Goal: Task Accomplishment & Management: Manage account settings

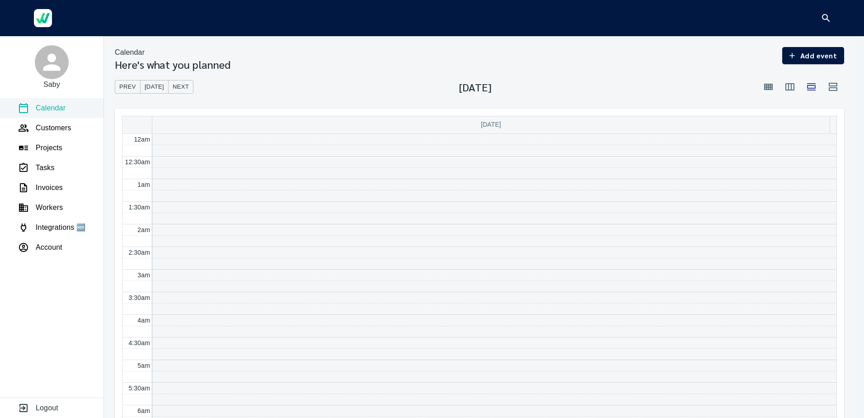
scroll to position [272, 0]
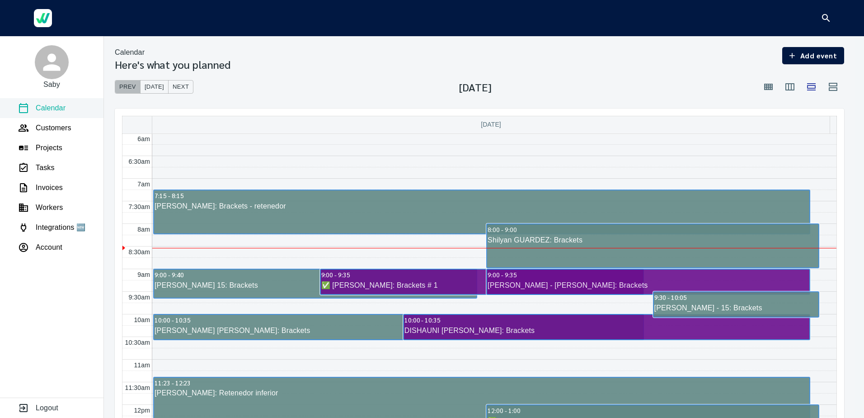
click at [129, 86] on span "Prev" at bounding box center [127, 87] width 17 height 10
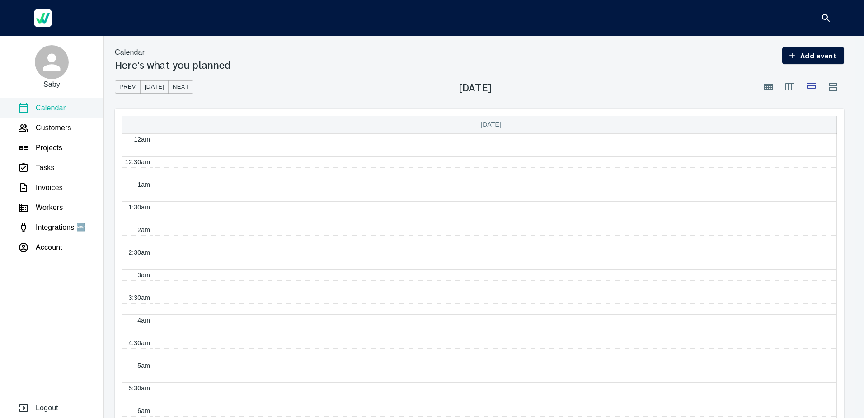
scroll to position [272, 0]
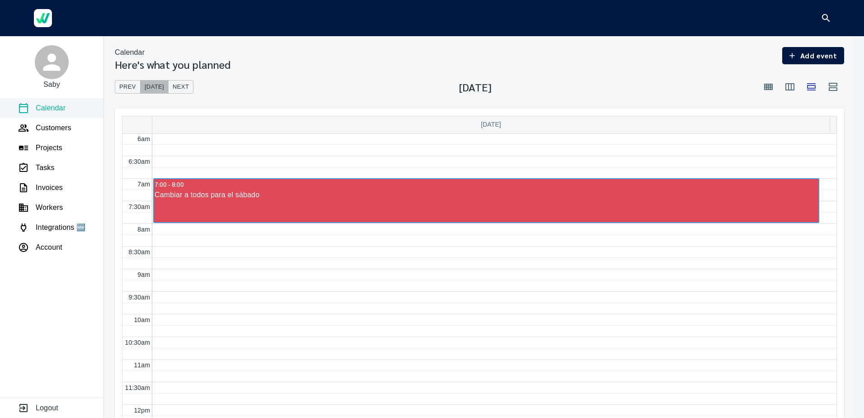
click at [152, 87] on span "[DATE]" at bounding box center [154, 87] width 19 height 10
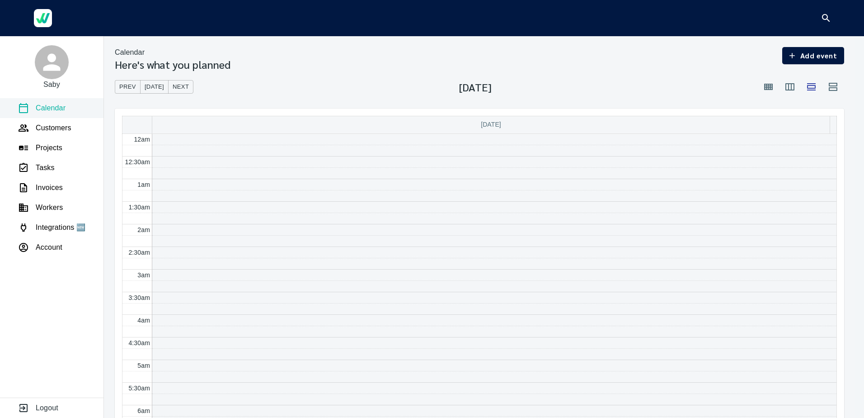
scroll to position [272, 0]
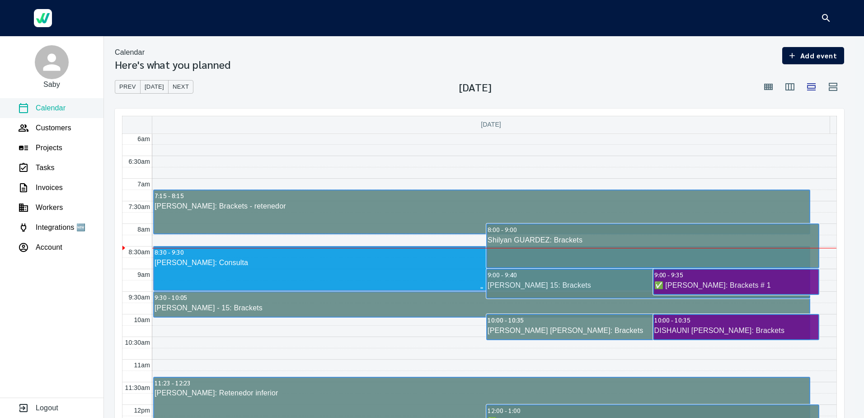
click at [263, 271] on link "8:30 - 9:30 [PERSON_NAME]: Consulta" at bounding box center [481, 268] width 657 height 45
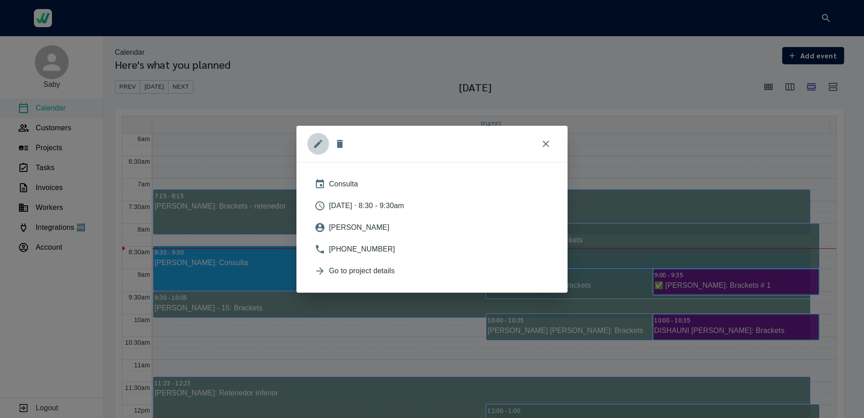
click at [313, 146] on icon "edit" at bounding box center [318, 143] width 11 height 11
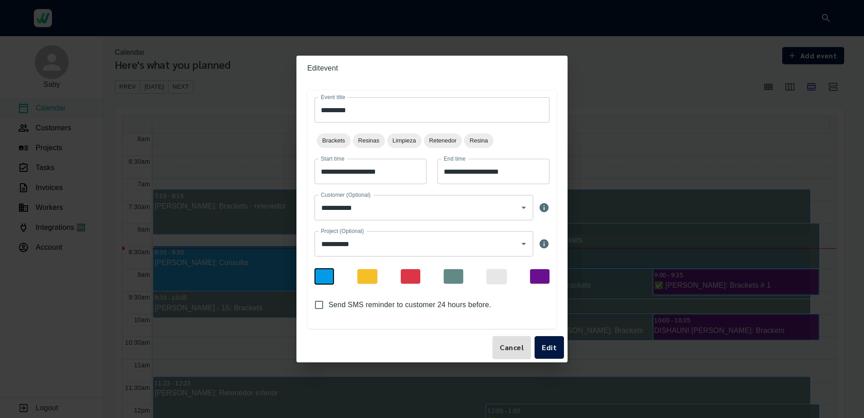
click at [451, 272] on div at bounding box center [453, 276] width 19 height 14
click at [549, 344] on span "Edit" at bounding box center [549, 347] width 15 height 13
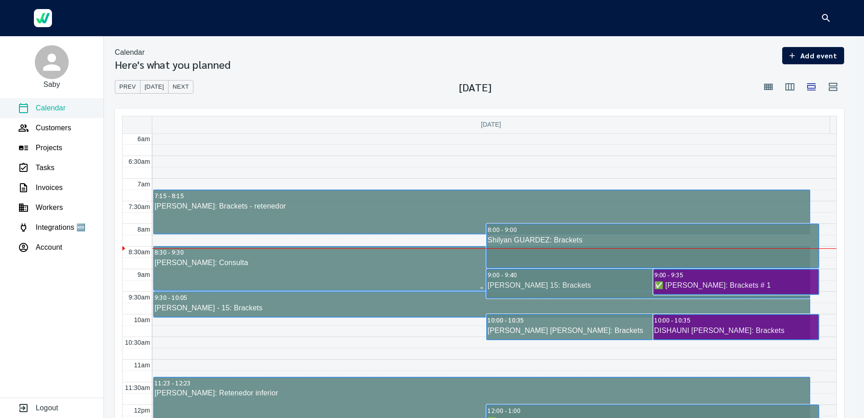
click at [238, 261] on div "[PERSON_NAME]: Consulta" at bounding box center [482, 262] width 656 height 11
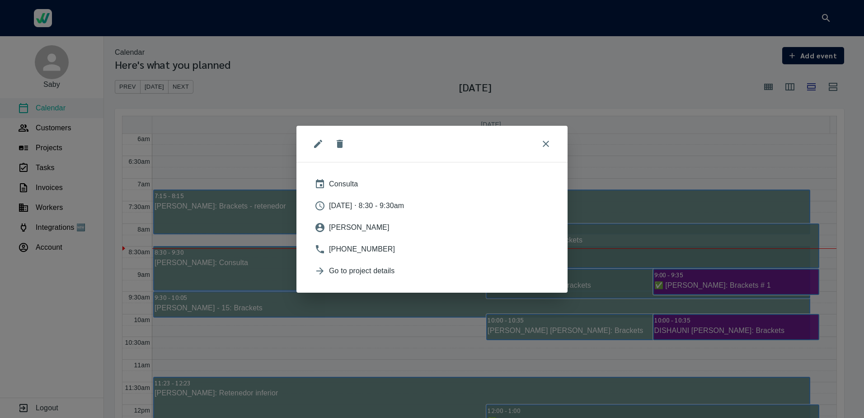
click at [320, 143] on icon "edit" at bounding box center [318, 143] width 8 height 8
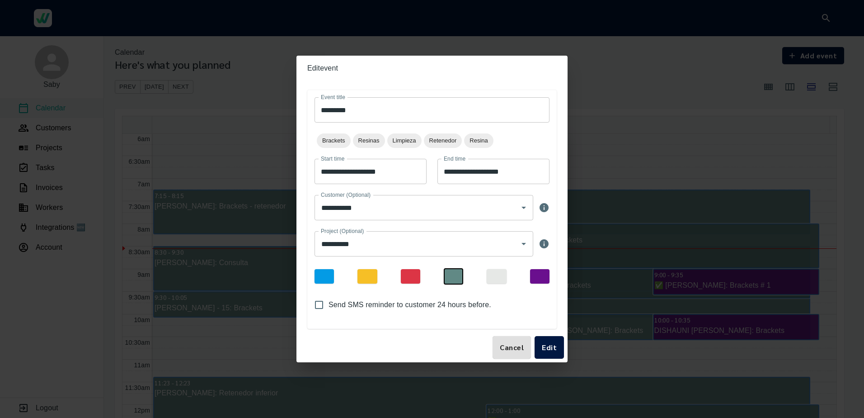
click at [491, 172] on input "**********" at bounding box center [494, 171] width 112 height 25
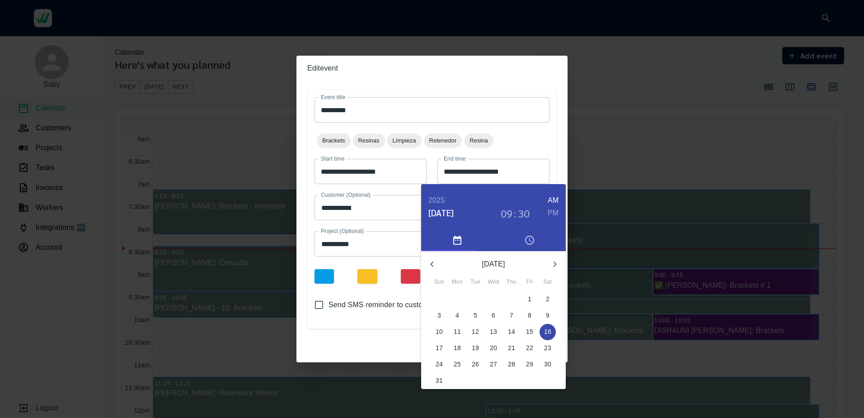
click at [523, 212] on h3 "30" at bounding box center [524, 213] width 12 height 13
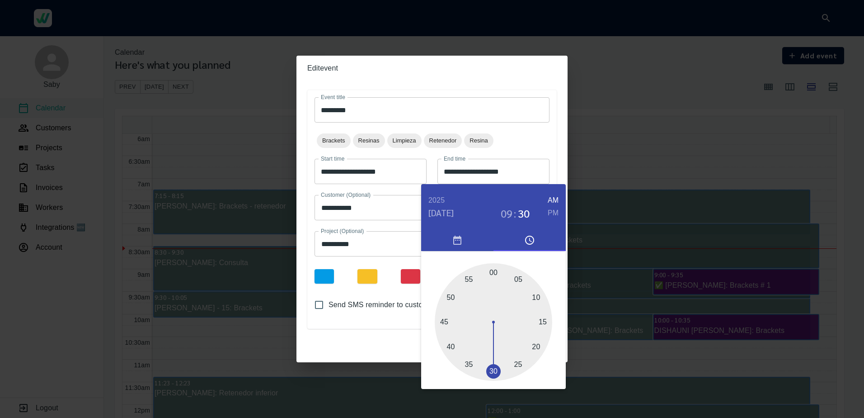
click at [496, 275] on div at bounding box center [494, 322] width 118 height 118
type input "**********"
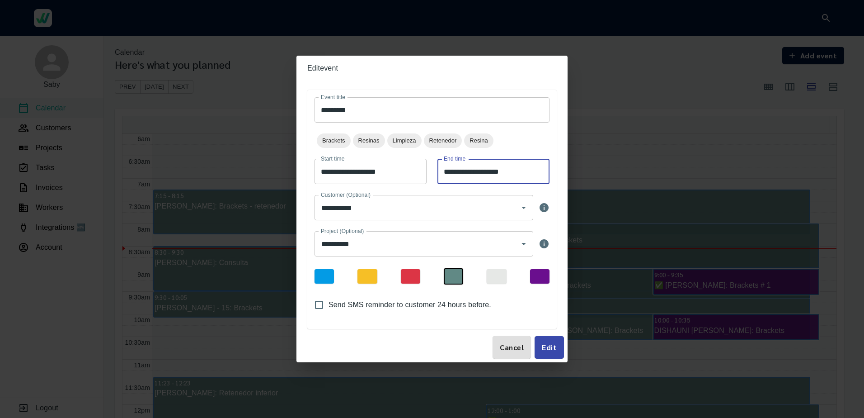
click at [552, 347] on span "Edit" at bounding box center [549, 347] width 15 height 13
